Goal: Find specific page/section: Find specific page/section

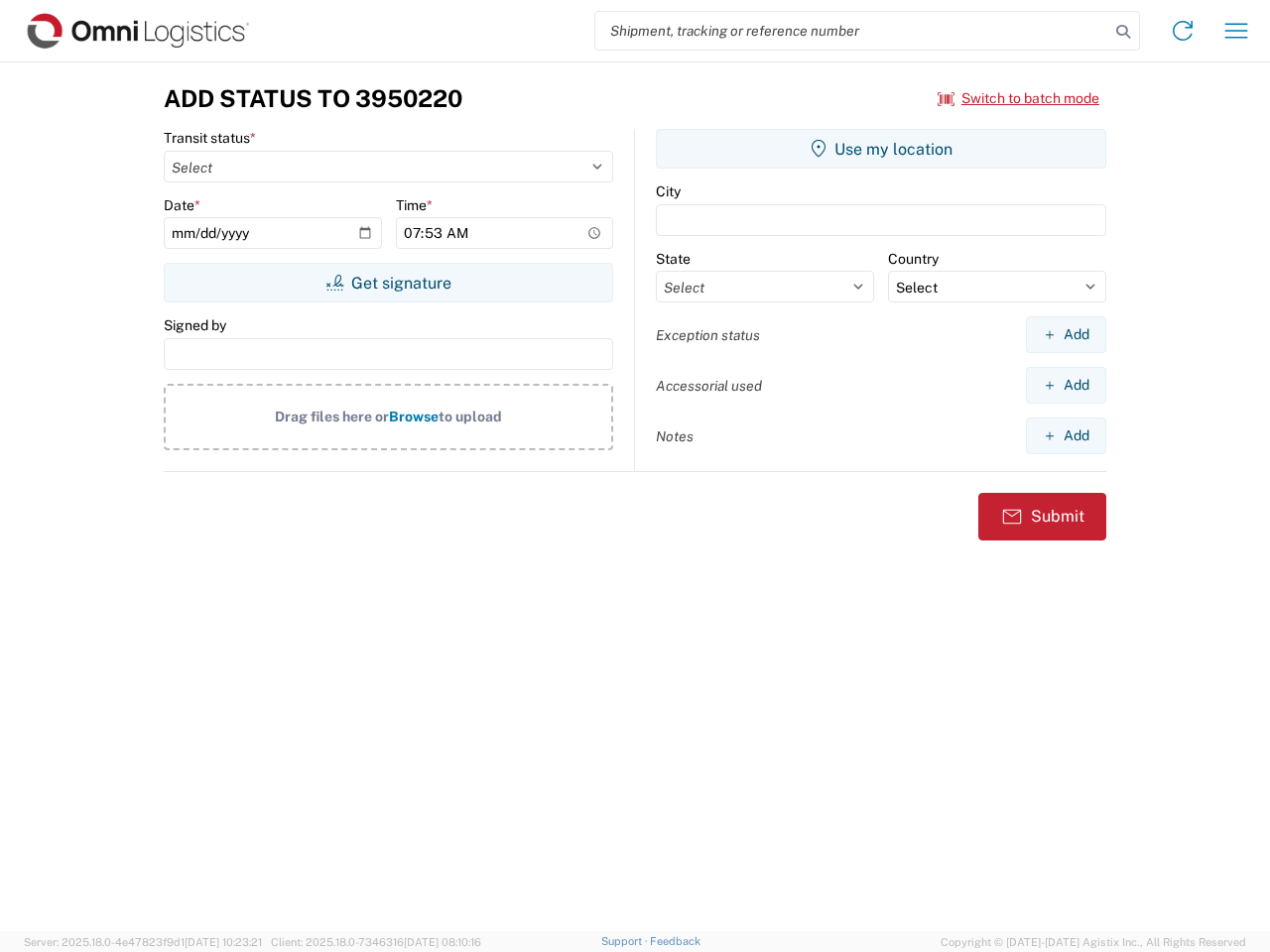
click at [853, 31] on input "search" at bounding box center [853, 31] width 514 height 38
click at [1123, 32] on icon at bounding box center [1123, 32] width 28 height 28
click at [1182, 31] on icon at bounding box center [1182, 31] width 32 height 32
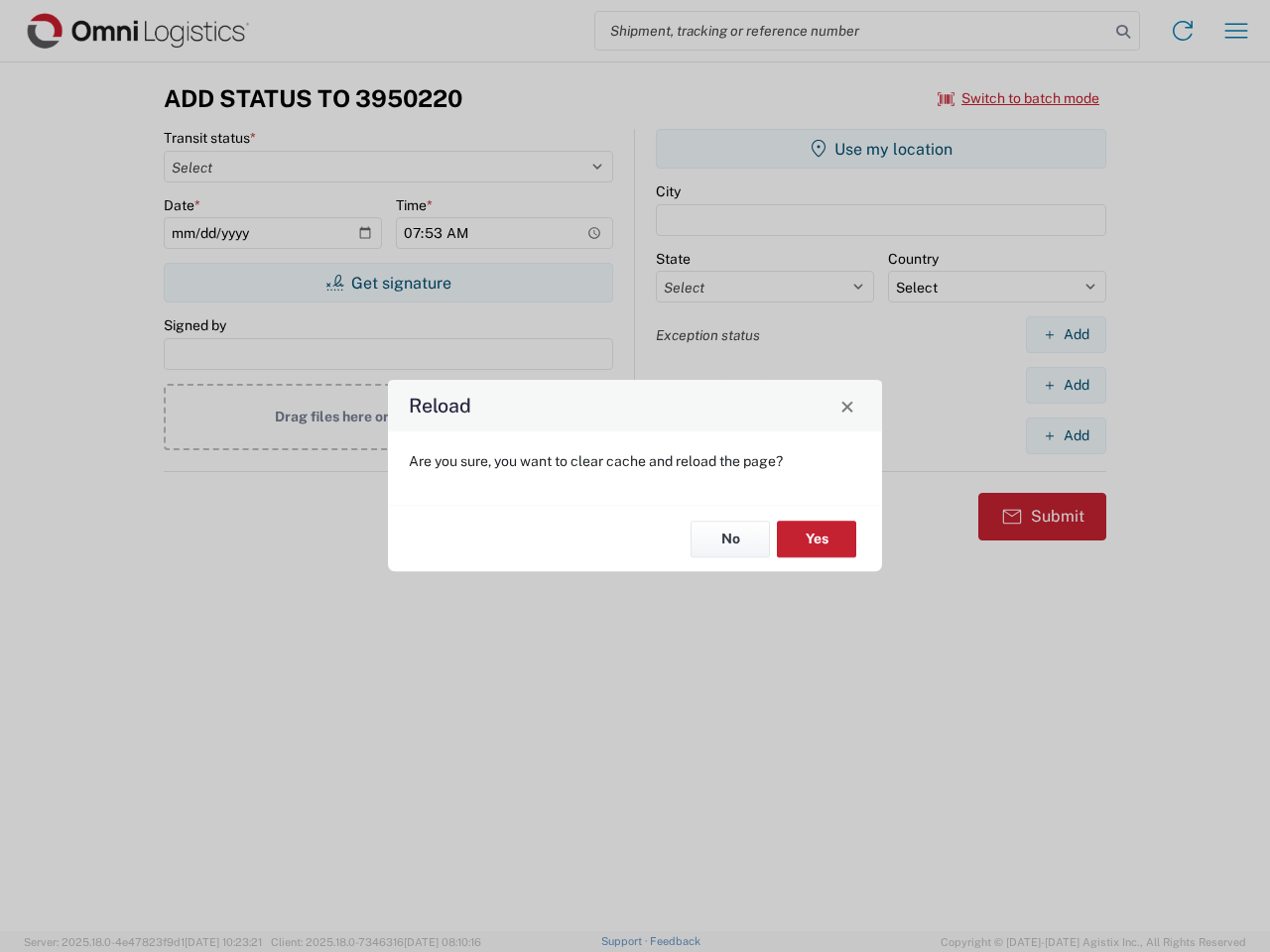
click at [1236, 31] on div "Reload Are you sure, you want to clear cache and reload the page? No Yes" at bounding box center [635, 476] width 1270 height 952
click at [1019, 99] on div "Reload Are you sure, you want to clear cache and reload the page? No Yes" at bounding box center [635, 476] width 1270 height 952
click at [387, 283] on div "Reload Are you sure, you want to clear cache and reload the page? No Yes" at bounding box center [635, 476] width 1270 height 952
click at [881, 148] on div "Reload Are you sure, you want to clear cache and reload the page? No Yes" at bounding box center [635, 476] width 1270 height 952
click at [1066, 335] on div "Reload Are you sure, you want to clear cache and reload the page? No Yes" at bounding box center [635, 476] width 1270 height 952
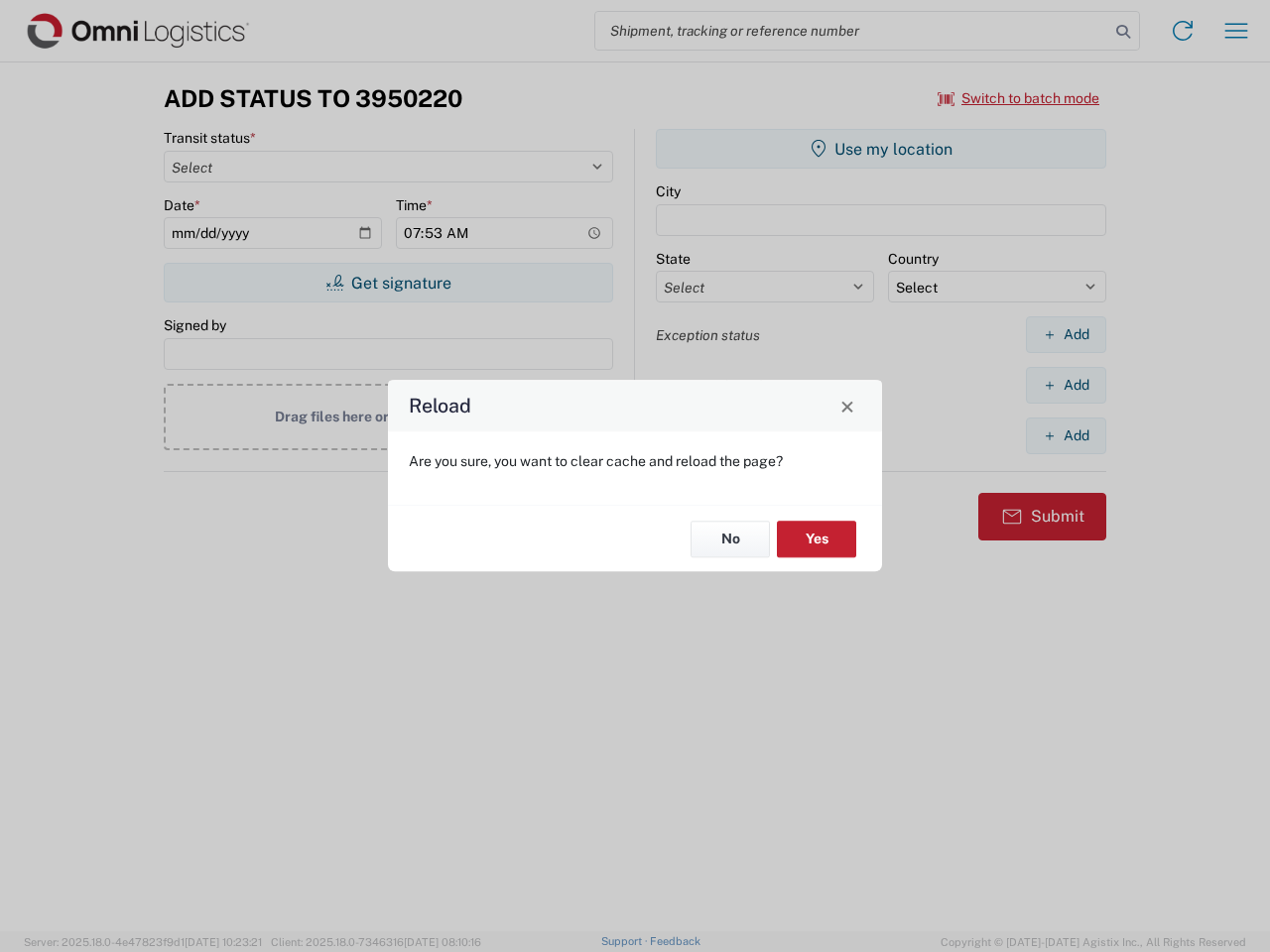
click at [1066, 384] on div "Reload Are you sure, you want to clear cache and reload the page? No Yes" at bounding box center [635, 476] width 1270 height 952
click at [1066, 435] on div "Reload Are you sure, you want to clear cache and reload the page? No Yes" at bounding box center [635, 476] width 1270 height 952
